Goal: Task Accomplishment & Management: Complete application form

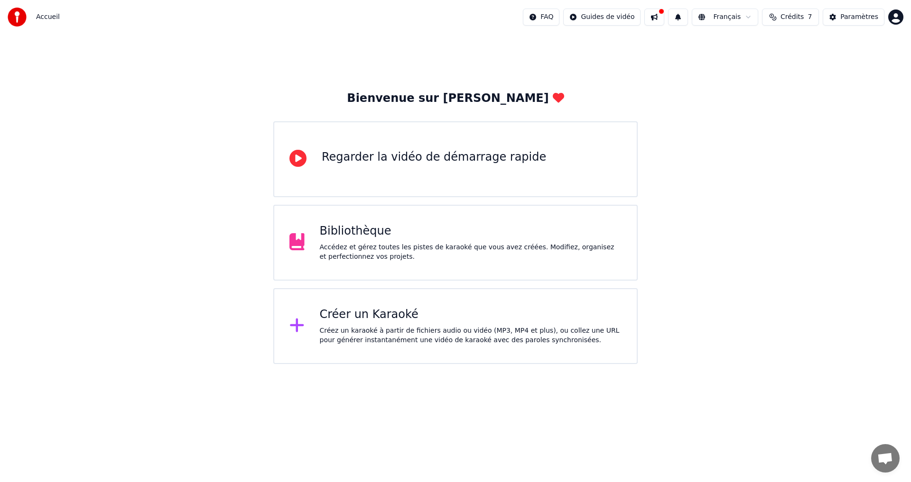
click at [446, 258] on div "Accédez et gérez toutes les pistes de karaoké que vous avez créées. Modifiez, o…" at bounding box center [471, 252] width 302 height 19
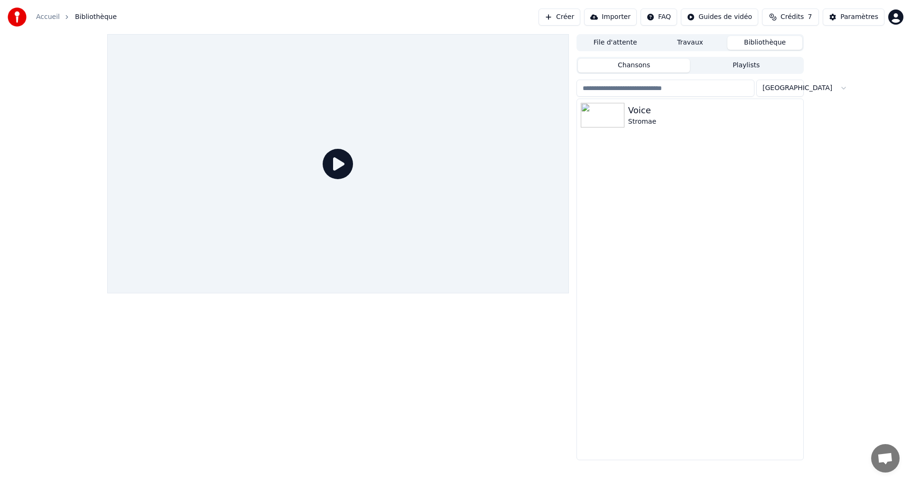
click at [52, 18] on link "Accueil" at bounding box center [48, 16] width 24 height 9
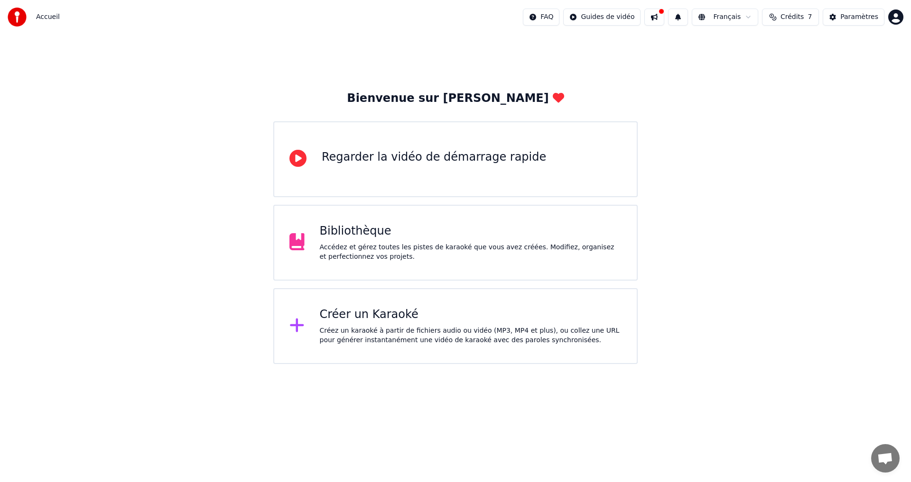
click at [410, 318] on div "Créer un Karaoké" at bounding box center [471, 314] width 302 height 15
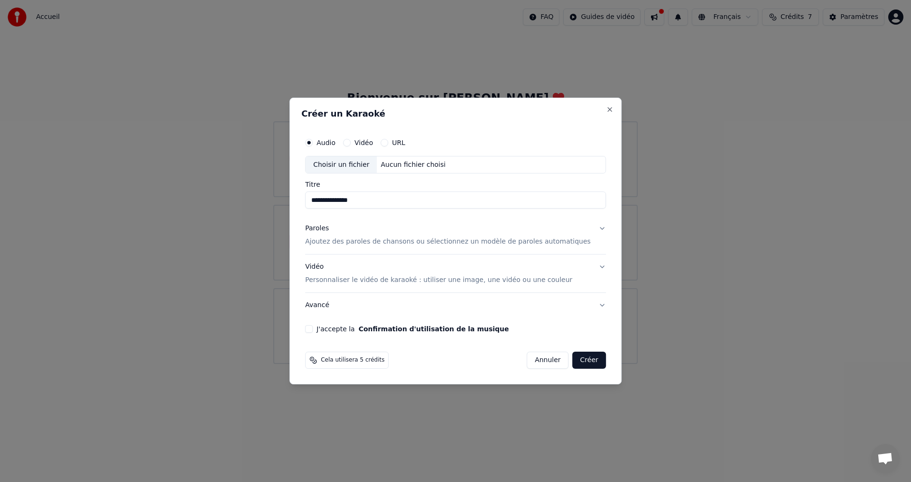
type input "**********"
click at [349, 163] on div "Choisir un fichier" at bounding box center [340, 165] width 71 height 17
click at [313, 329] on button "J'accepte la Confirmation d'utilisation de la musique" at bounding box center [309, 329] width 8 height 8
click at [539, 242] on p "Ajoutez des paroles de chansons ou sélectionnez un modèle de paroles automatiqu…" at bounding box center [448, 242] width 286 height 9
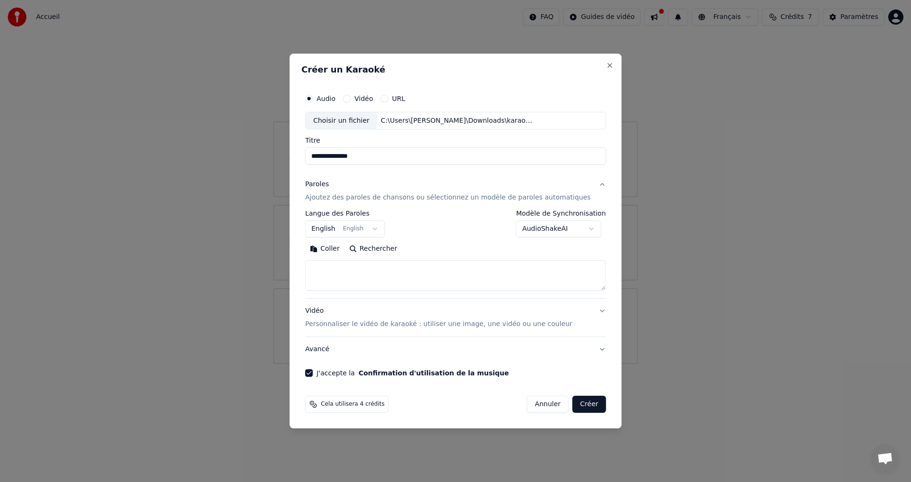
click at [384, 230] on button "English English" at bounding box center [345, 229] width 80 height 17
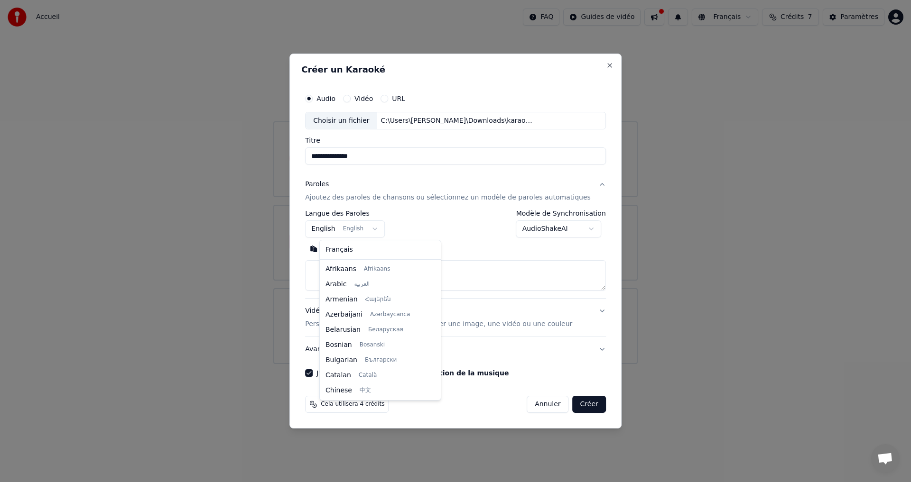
scroll to position [76, 0]
select select "**"
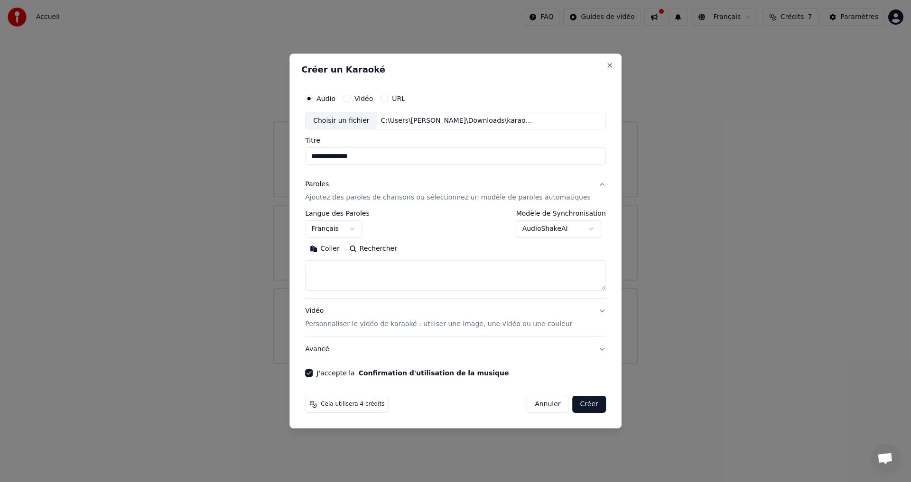
click at [581, 229] on body "**********" at bounding box center [455, 182] width 911 height 364
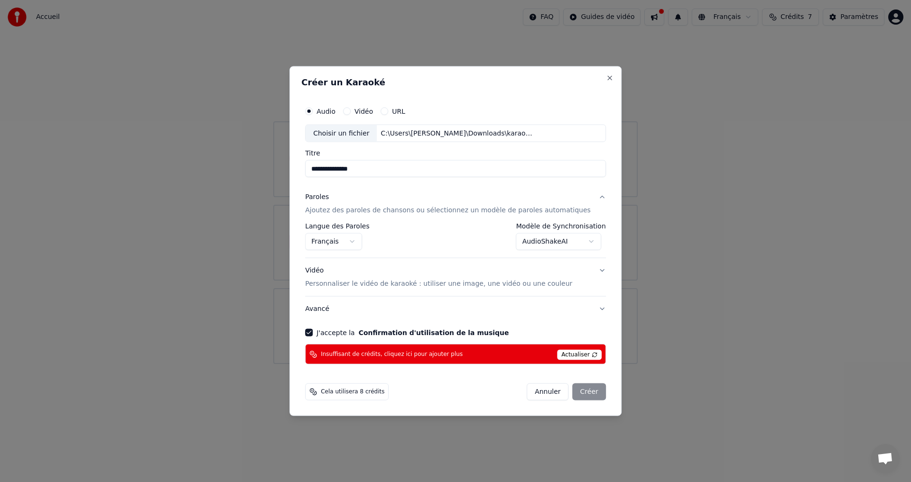
click at [535, 395] on button "Annuler" at bounding box center [547, 392] width 42 height 17
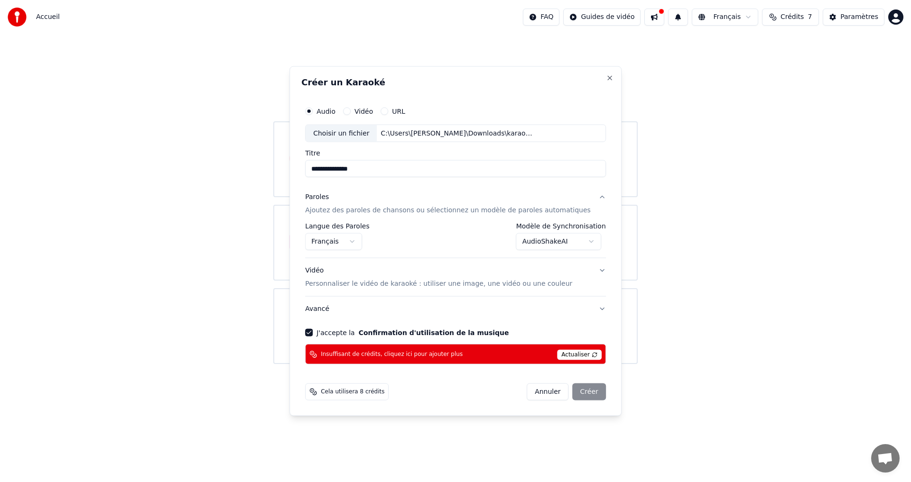
select select "**********"
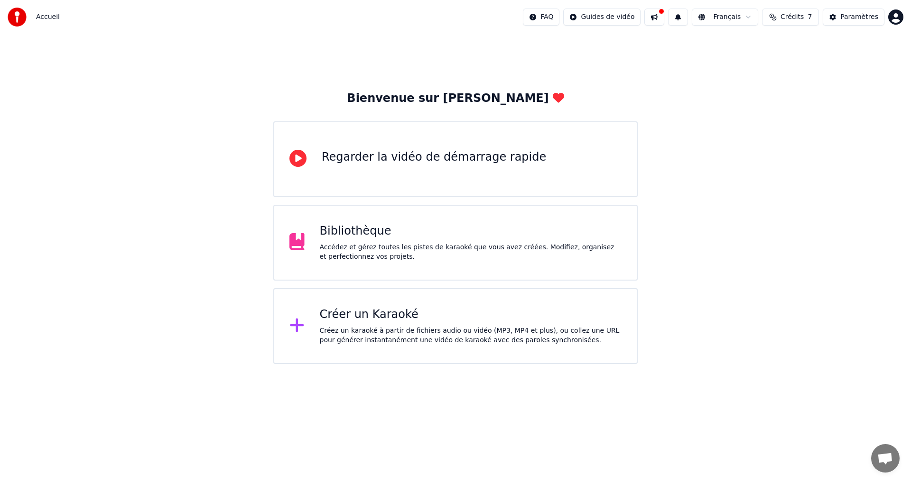
click at [437, 246] on div "Accédez et gérez toutes les pistes de karaoké que vous avez créées. Modifiez, o…" at bounding box center [471, 252] width 302 height 19
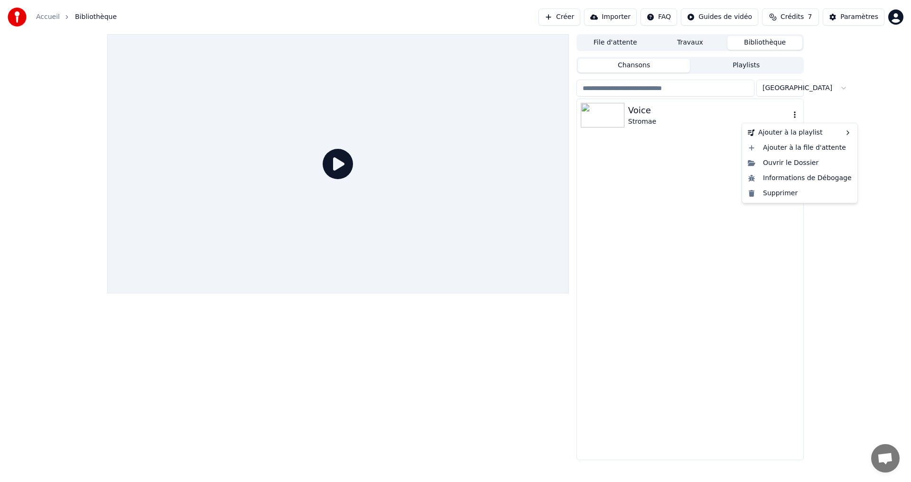
click at [797, 117] on icon "button" at bounding box center [794, 115] width 9 height 8
click at [793, 120] on button "button" at bounding box center [794, 115] width 9 height 11
click at [770, 193] on div "Supprimer" at bounding box center [799, 193] width 111 height 15
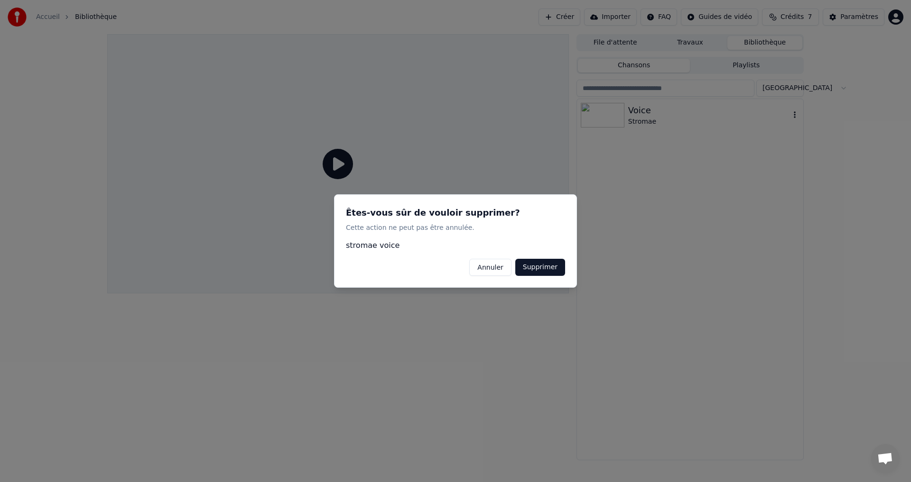
click at [535, 269] on button "Supprimer" at bounding box center [540, 267] width 50 height 17
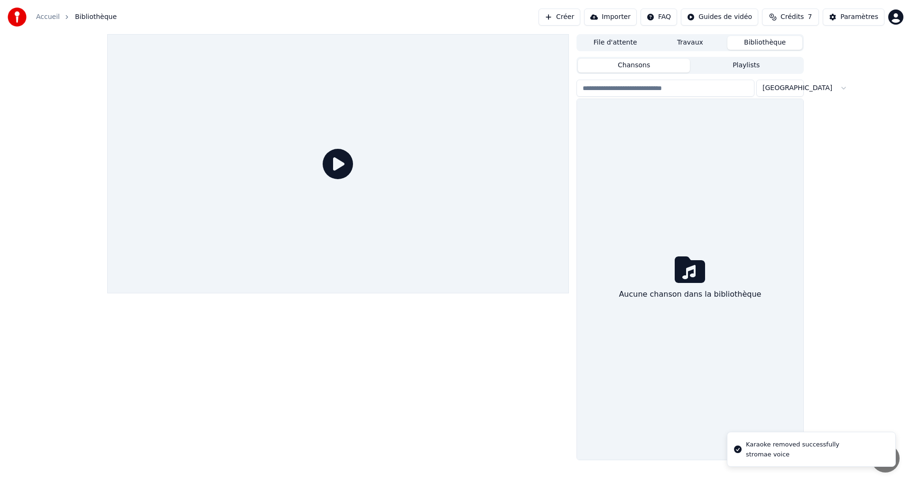
click at [652, 198] on div "Aucune chanson dans la bibliothèque" at bounding box center [690, 279] width 226 height 361
click at [645, 65] on button "Chansons" at bounding box center [634, 66] width 112 height 14
click at [647, 92] on input "search" at bounding box center [665, 88] width 178 height 17
click at [681, 41] on button "Travaux" at bounding box center [690, 43] width 75 height 14
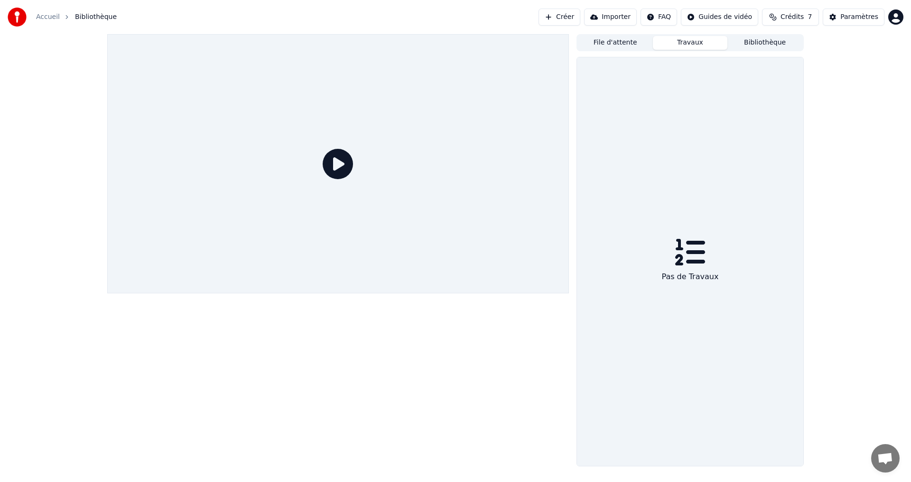
click at [631, 46] on button "File d'attente" at bounding box center [615, 43] width 75 height 14
click at [617, 16] on button "Importer" at bounding box center [610, 17] width 53 height 17
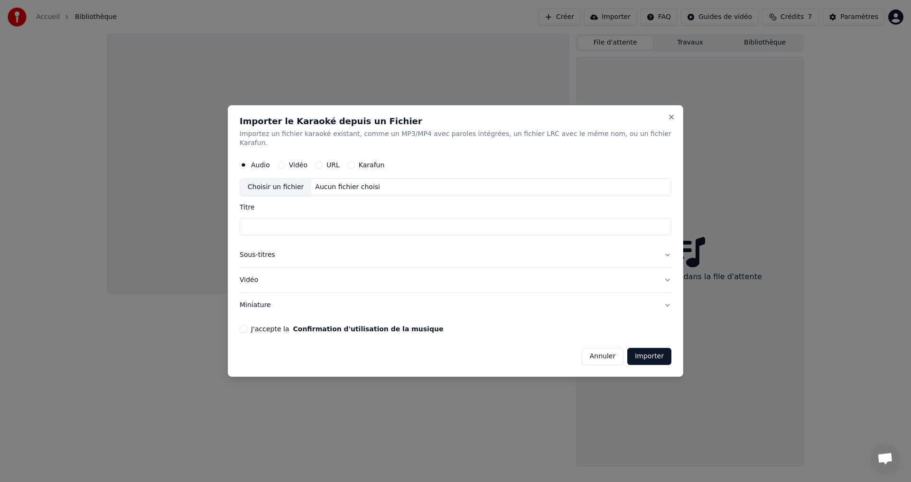
click at [293, 222] on input "Titre" at bounding box center [456, 227] width 432 height 17
click at [286, 186] on div "Choisir un fichier" at bounding box center [275, 187] width 71 height 17
type input "**********"
click at [289, 219] on input "**********" at bounding box center [456, 227] width 432 height 17
click at [316, 273] on button "Vidéo" at bounding box center [456, 280] width 432 height 25
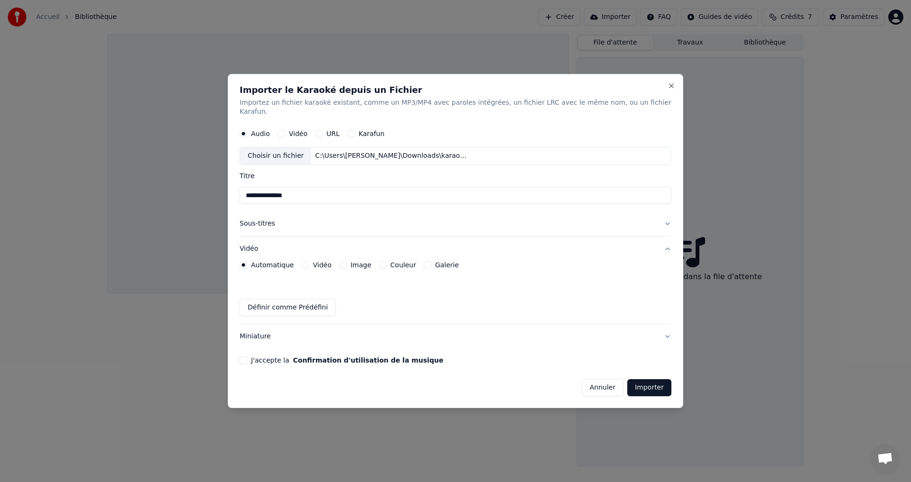
click at [268, 246] on button "Vidéo" at bounding box center [456, 249] width 432 height 25
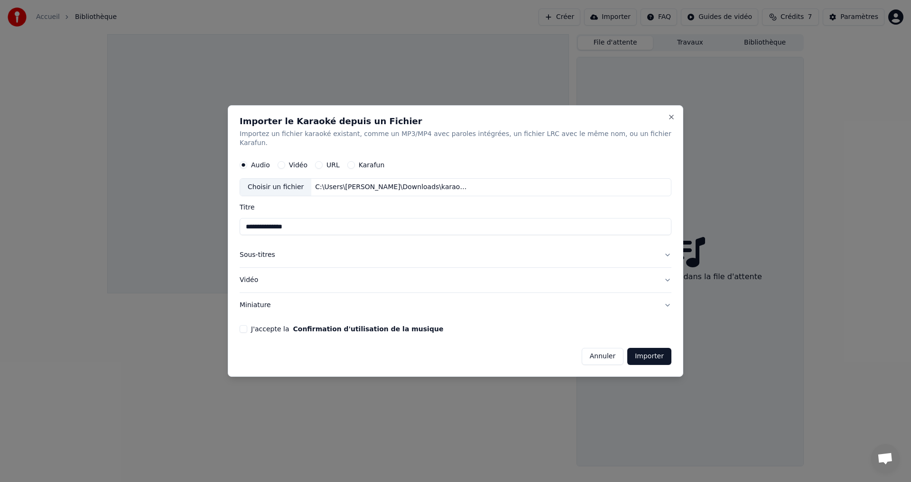
click at [330, 279] on button "Vidéo" at bounding box center [456, 280] width 432 height 25
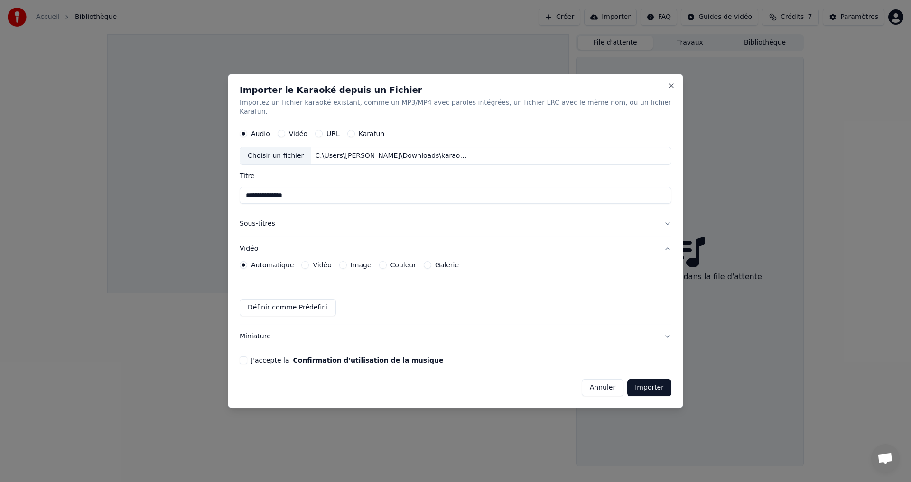
click at [338, 245] on button "Vidéo" at bounding box center [456, 249] width 432 height 25
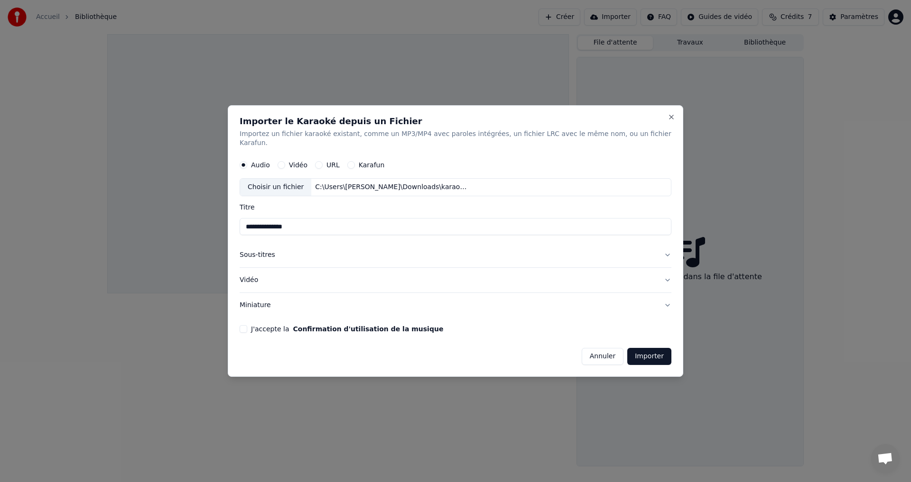
click at [247, 327] on button "J'accepte la Confirmation d'utilisation de la musique" at bounding box center [244, 329] width 8 height 8
click at [566, 251] on button "Sous-titres" at bounding box center [456, 255] width 432 height 25
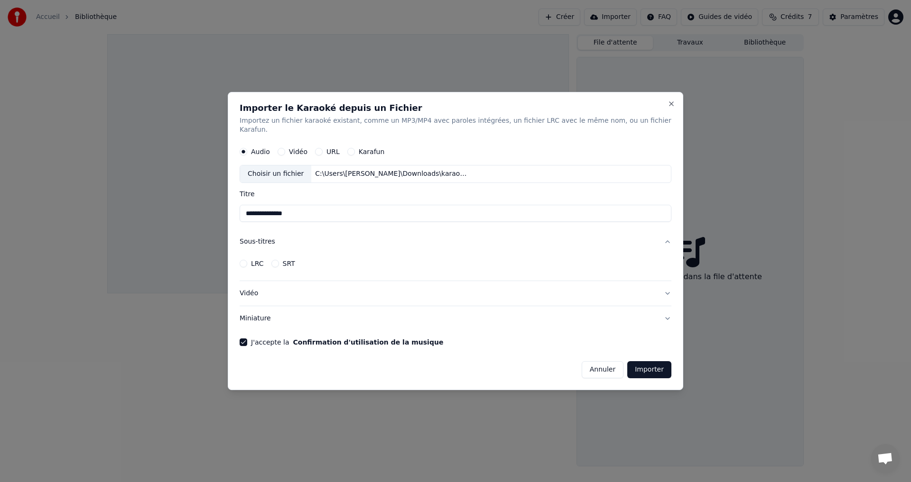
click at [654, 239] on button "Sous-titres" at bounding box center [456, 242] width 432 height 25
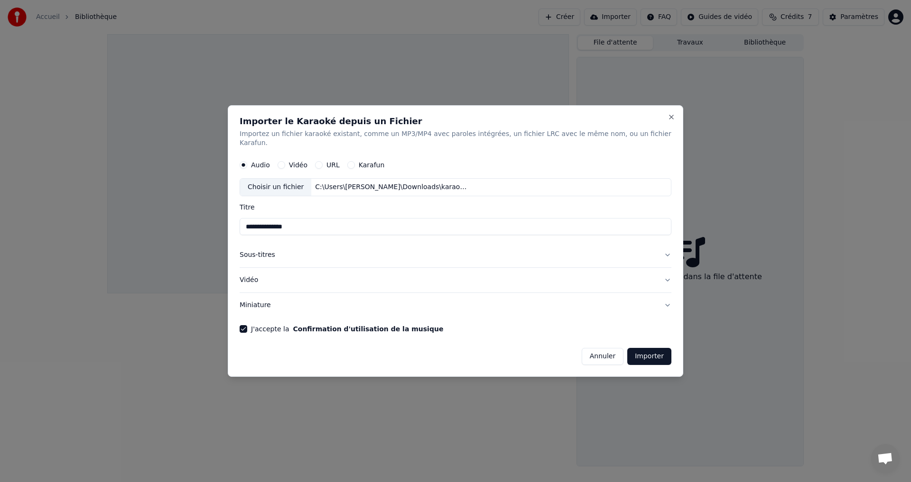
click at [632, 352] on button "Importer" at bounding box center [649, 356] width 44 height 17
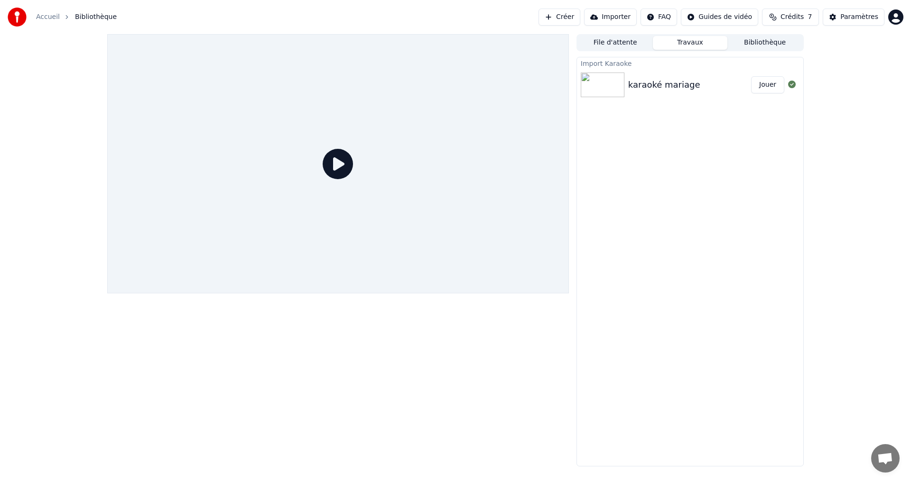
click at [763, 86] on button "Jouer" at bounding box center [767, 84] width 33 height 17
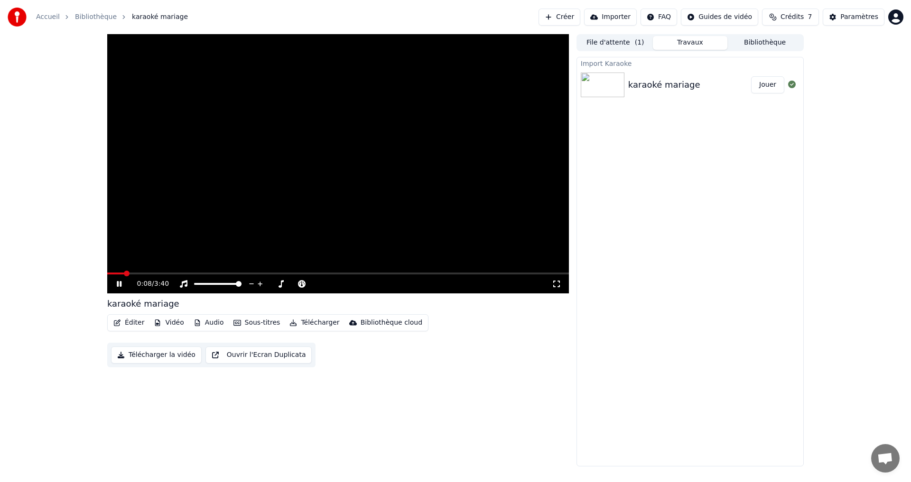
click at [129, 273] on span at bounding box center [127, 274] width 6 height 6
click at [230, 285] on span at bounding box center [228, 284] width 6 height 6
click at [138, 325] on button "Éditer" at bounding box center [129, 322] width 38 height 13
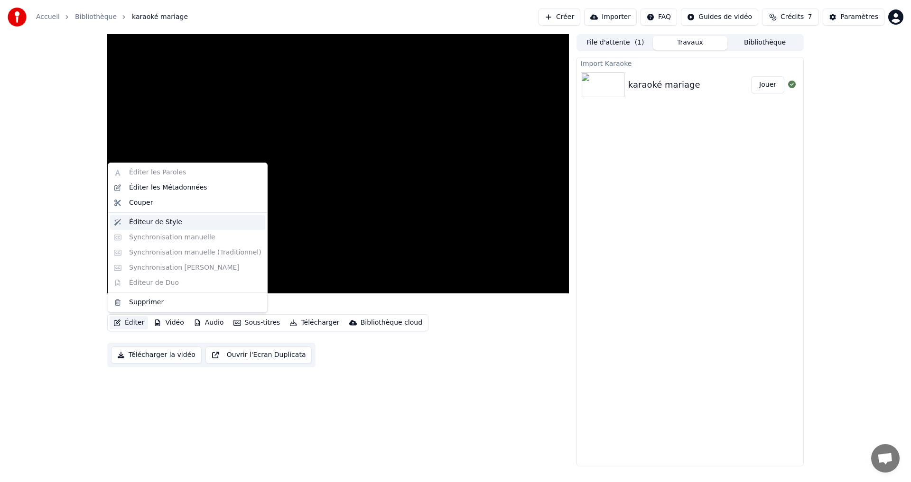
click at [149, 222] on div "Éditeur de Style" at bounding box center [155, 222] width 53 height 9
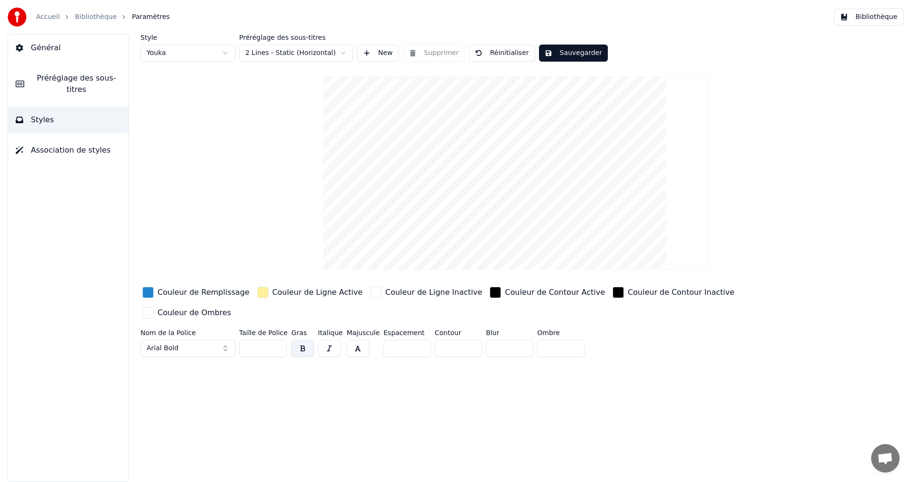
click at [83, 145] on span "Association de styles" at bounding box center [71, 150] width 80 height 11
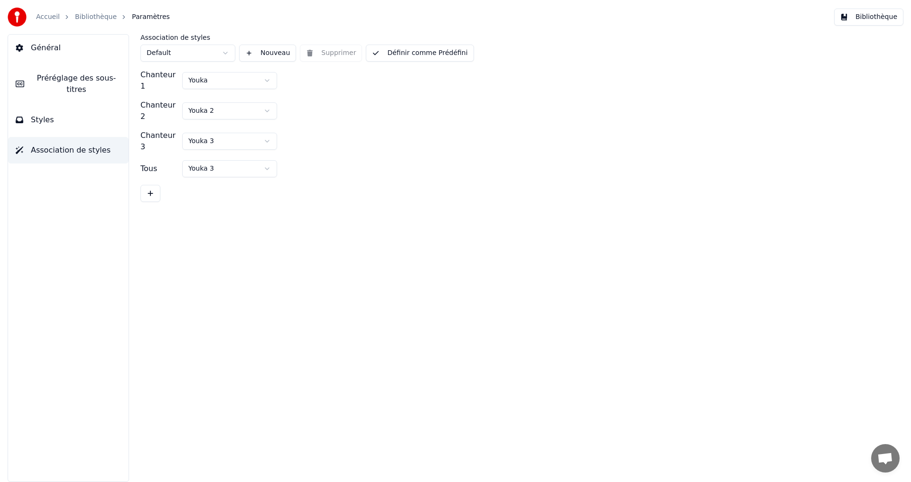
click at [89, 75] on span "Préréglage des sous-titres" at bounding box center [76, 84] width 89 height 23
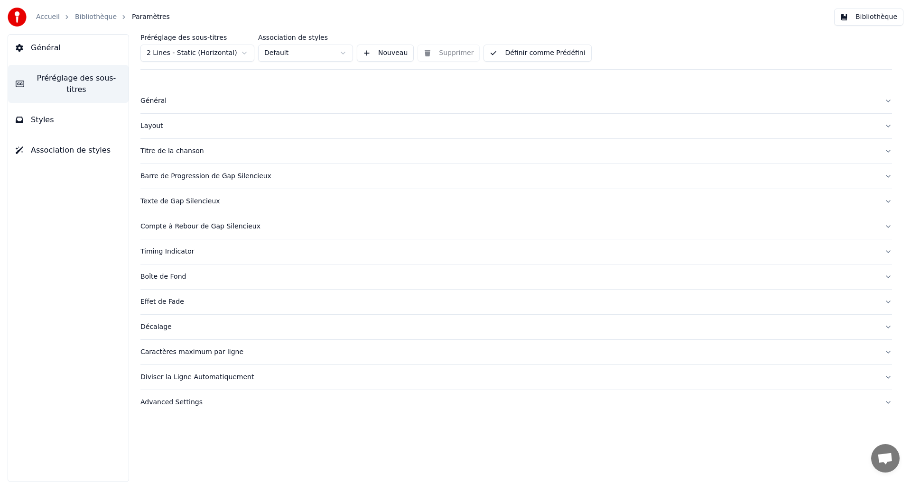
click at [65, 50] on button "Général" at bounding box center [68, 48] width 120 height 27
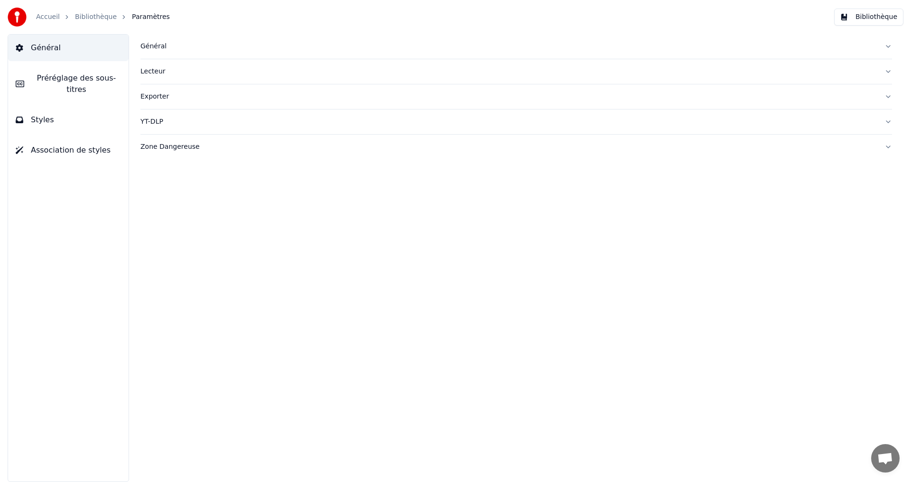
click at [98, 18] on link "Bibliothèque" at bounding box center [96, 16] width 42 height 9
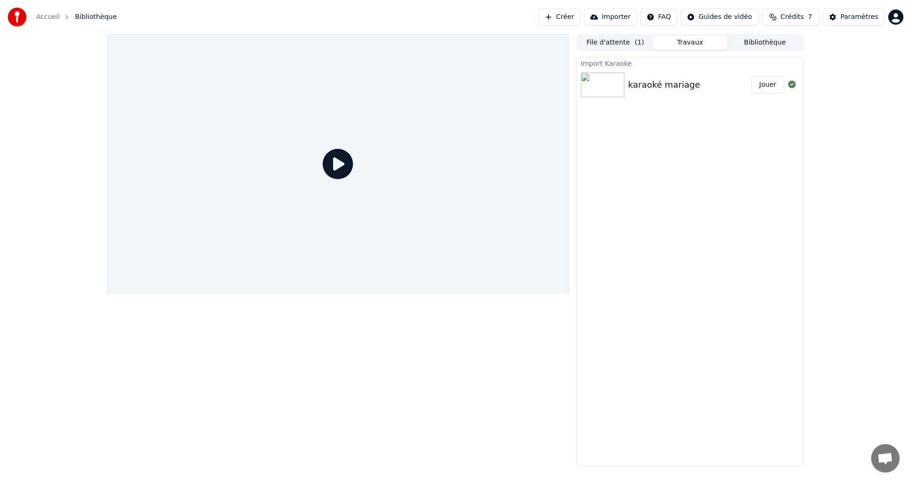
click at [290, 214] on div at bounding box center [337, 163] width 461 height 259
click at [609, 42] on button "File d'attente ( 1 )" at bounding box center [615, 43] width 75 height 14
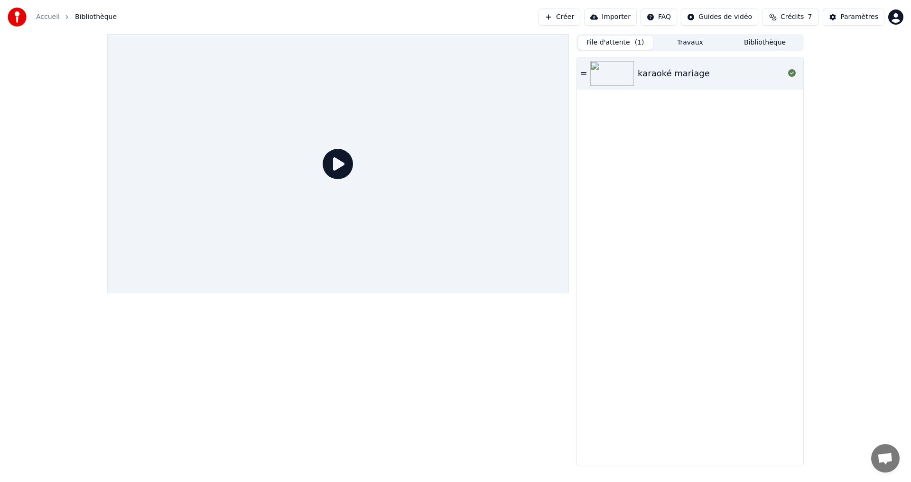
click at [685, 45] on button "Travaux" at bounding box center [690, 43] width 75 height 14
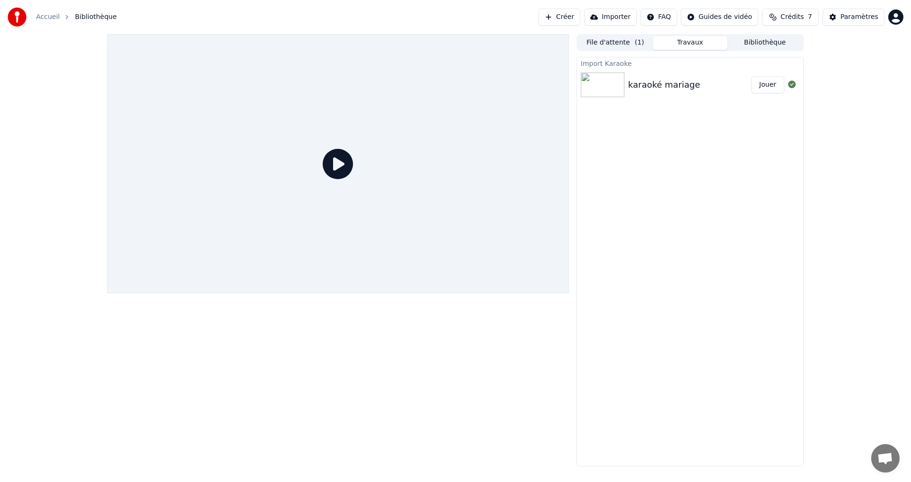
click at [665, 80] on div "karaoké mariage" at bounding box center [664, 84] width 72 height 13
click at [767, 86] on button "Jouer" at bounding box center [767, 84] width 33 height 17
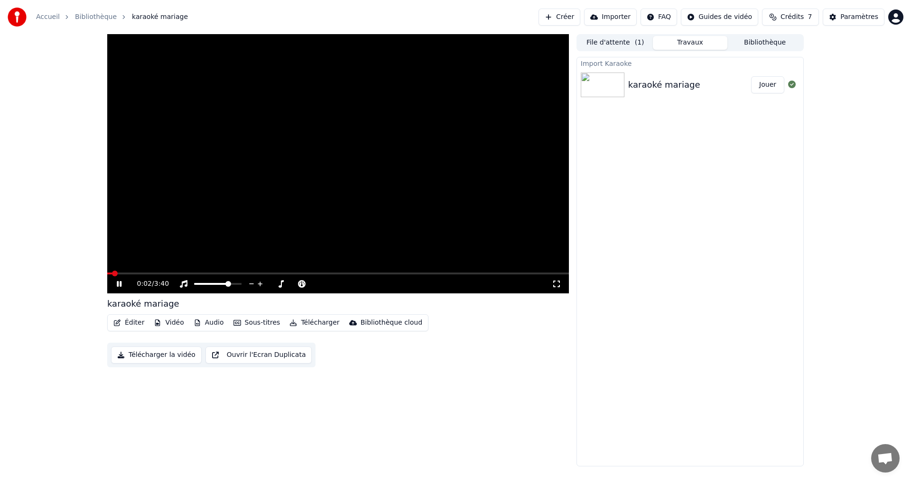
click at [212, 322] on button "Audio" at bounding box center [209, 322] width 38 height 13
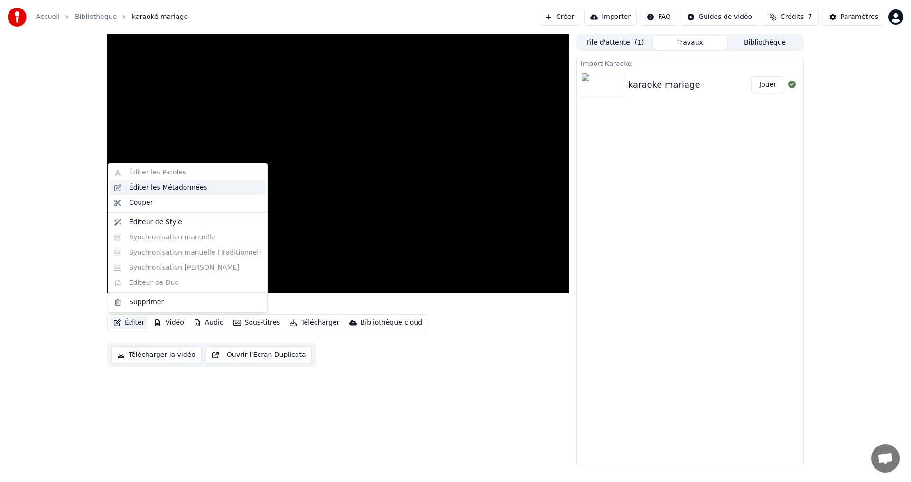
click at [161, 188] on div "Éditer les Métadonnées" at bounding box center [168, 187] width 78 height 9
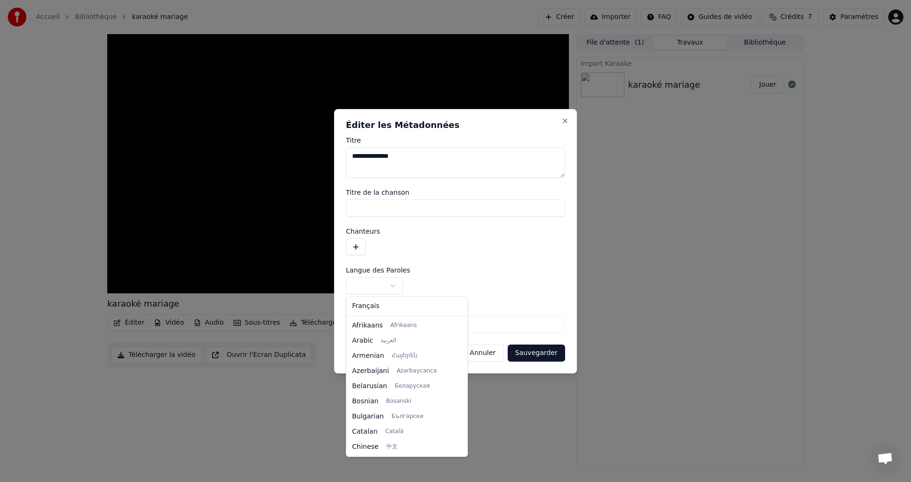
click at [385, 287] on body "**********" at bounding box center [455, 241] width 911 height 482
select select "**"
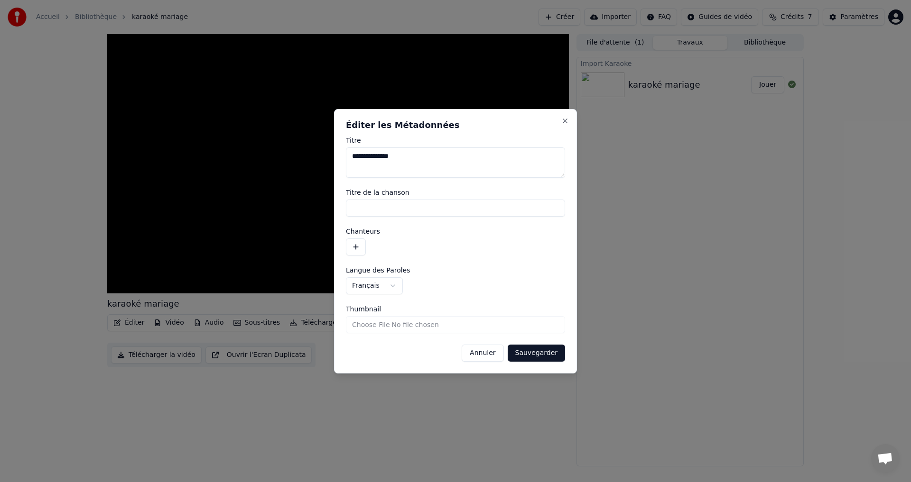
click at [352, 242] on button "button" at bounding box center [356, 247] width 20 height 17
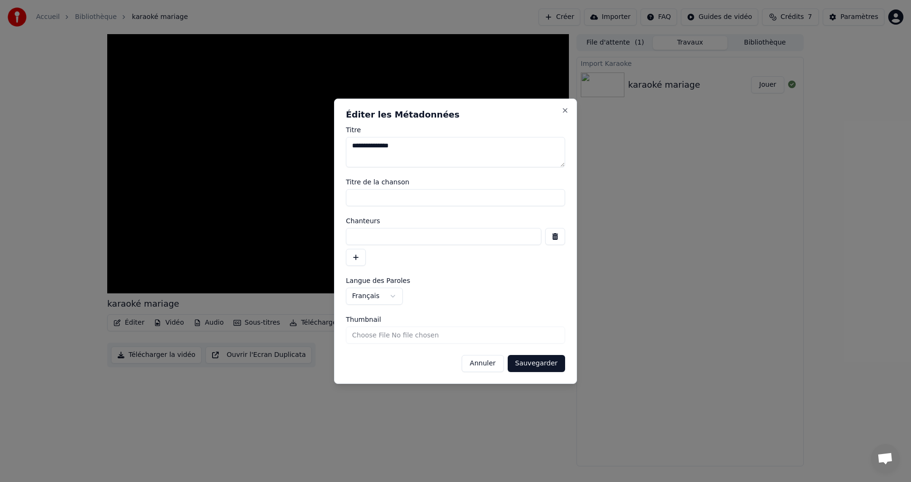
click at [355, 256] on button "button" at bounding box center [356, 257] width 20 height 17
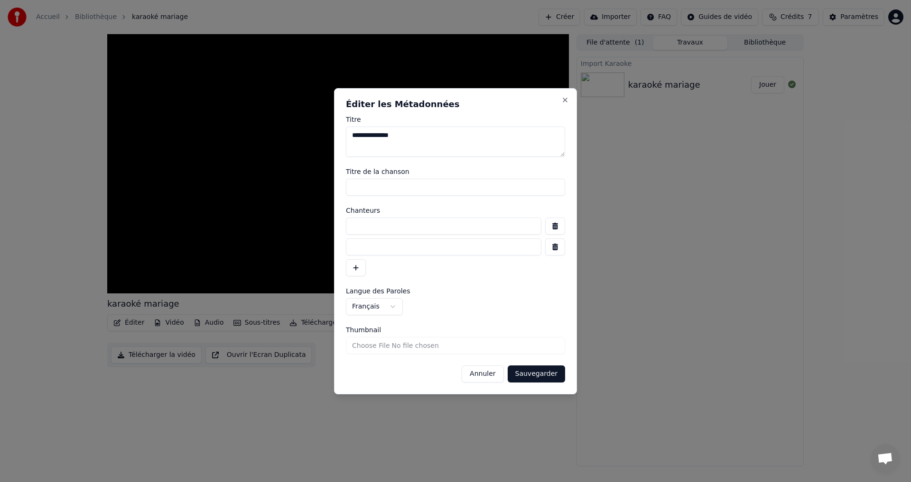
click at [555, 226] on button "button" at bounding box center [555, 226] width 20 height 17
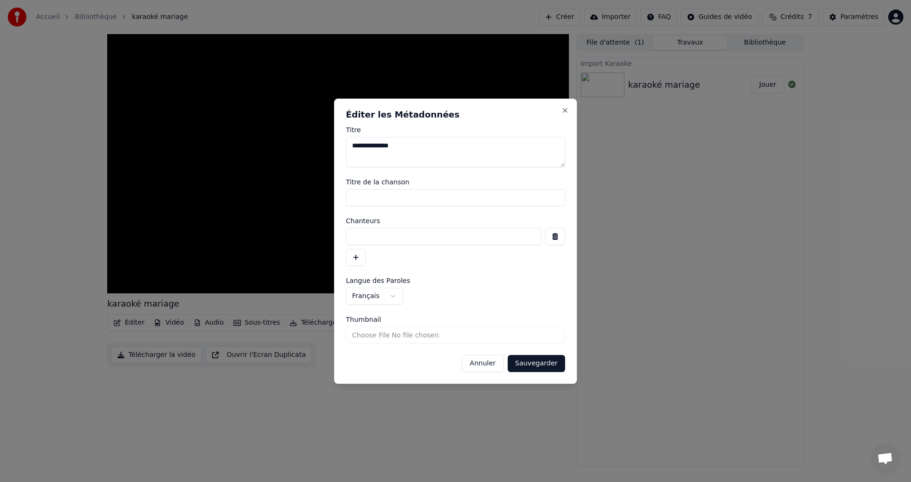
click at [553, 237] on button "button" at bounding box center [555, 236] width 20 height 17
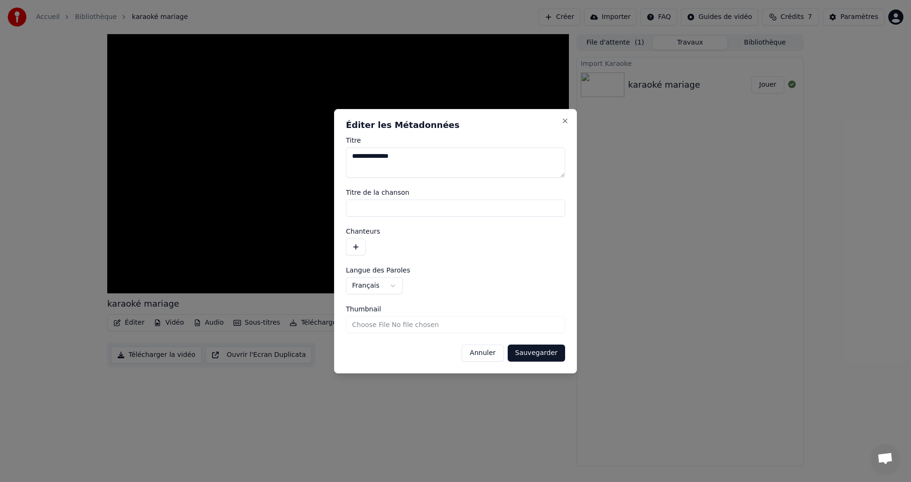
click at [449, 324] on input "Thumbnail" at bounding box center [455, 324] width 219 height 17
click at [480, 356] on button "Annuler" at bounding box center [482, 353] width 42 height 17
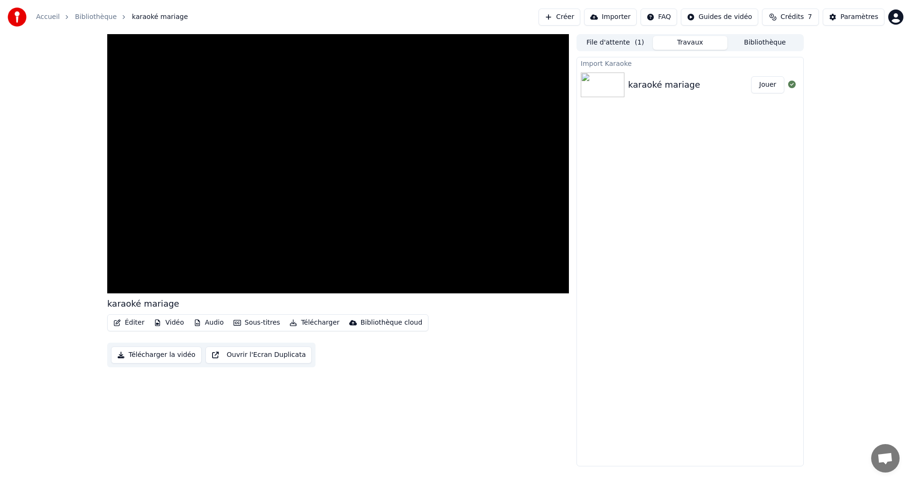
click at [676, 236] on div "Import Karaoke karaoké mariage Jouer" at bounding box center [689, 262] width 227 height 410
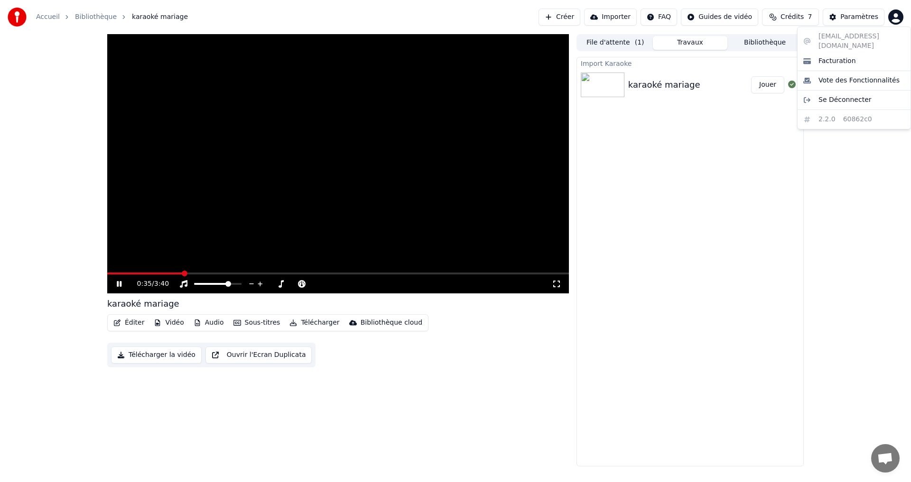
click at [894, 20] on html "Accueil Bibliothèque karaoké mariage Créer Importer FAQ Guides de vidéo Crédits…" at bounding box center [455, 241] width 911 height 482
click at [833, 95] on span "Se Déconnecter" at bounding box center [844, 99] width 53 height 9
click at [894, 22] on html "Accueil Bibliothèque karaoké mariage Créer Importer FAQ Guides de vidéo Crédits…" at bounding box center [455, 241] width 911 height 482
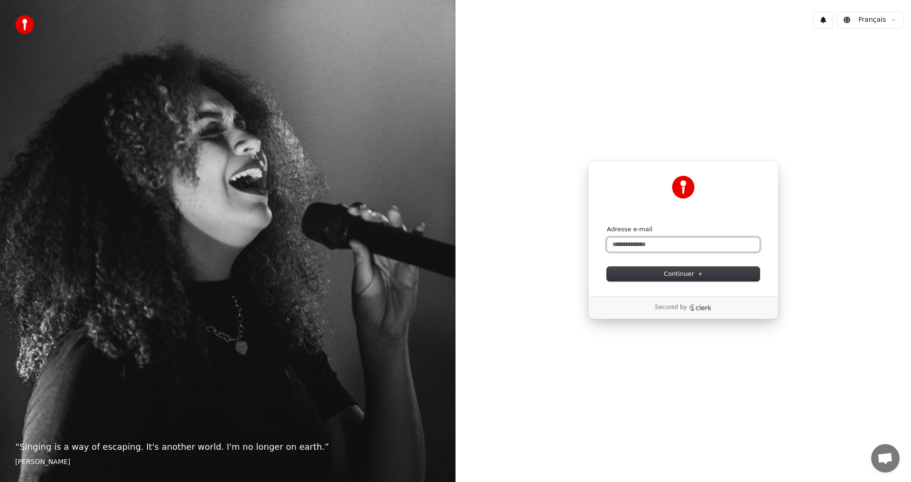
click at [642, 240] on input "Adresse e-mail" at bounding box center [683, 245] width 153 height 14
click at [684, 246] on input "**********" at bounding box center [683, 245] width 153 height 14
click at [696, 289] on div "**********" at bounding box center [683, 229] width 191 height 136
click at [691, 277] on span "Continuer" at bounding box center [683, 274] width 39 height 9
type input "**********"
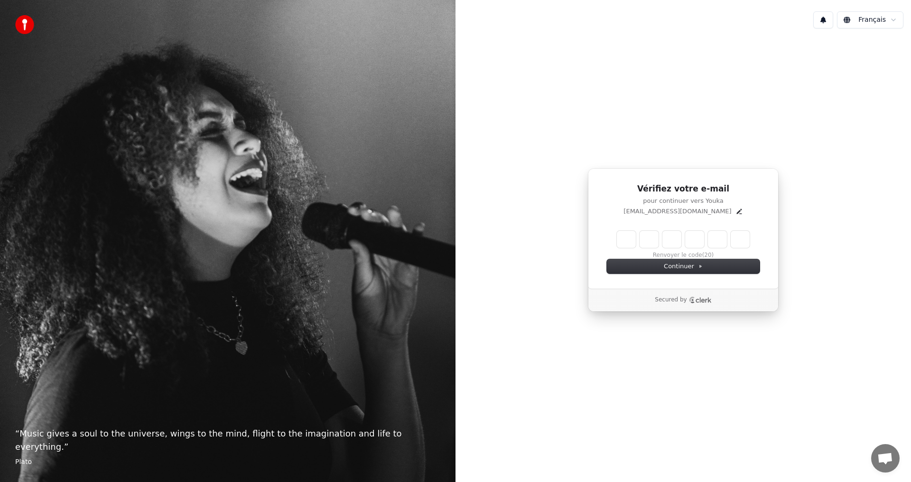
click at [627, 244] on input "Enter verification code" at bounding box center [683, 239] width 133 height 17
type input "******"
